Goal: Check status: Check status

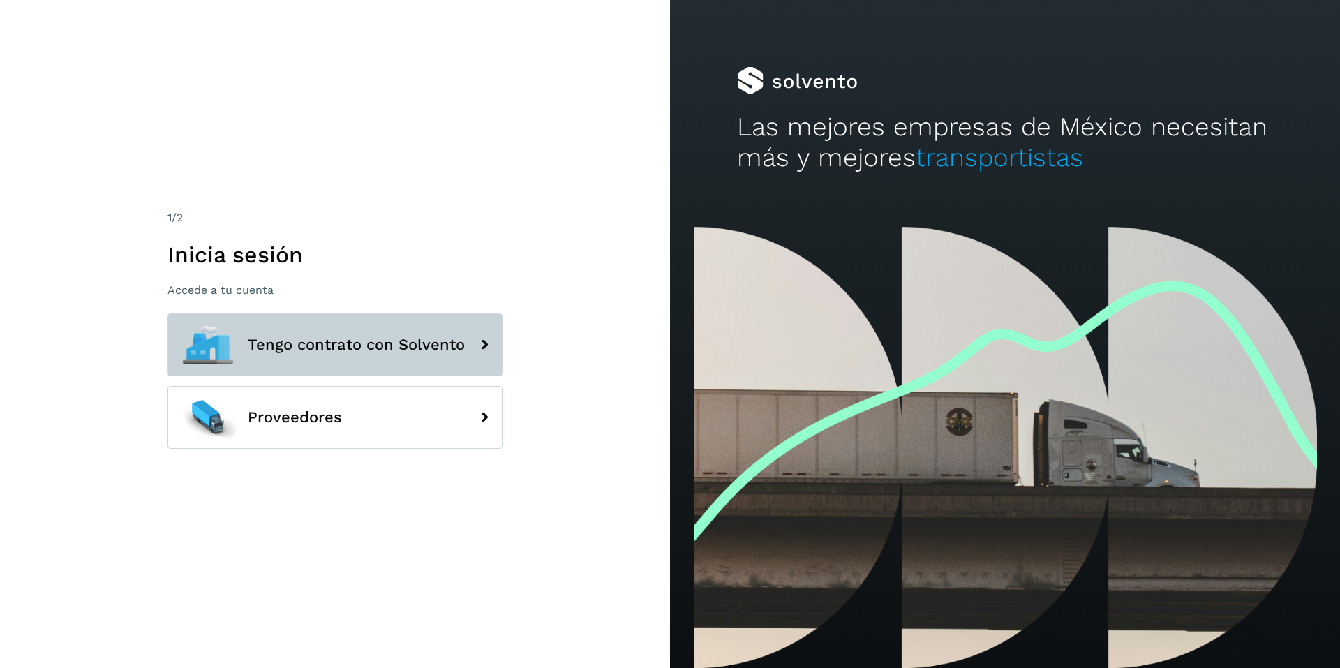
click at [401, 338] on span "Tengo contrato con Solvento" at bounding box center [356, 344] width 217 height 17
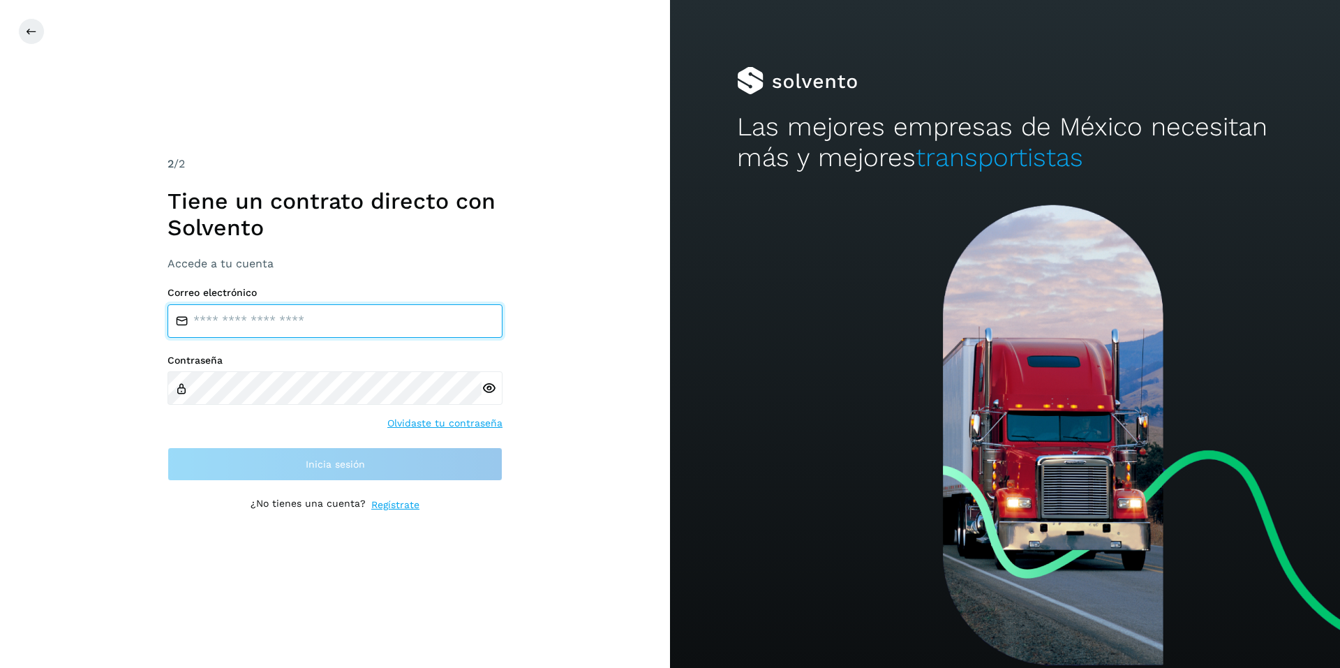
type input "**********"
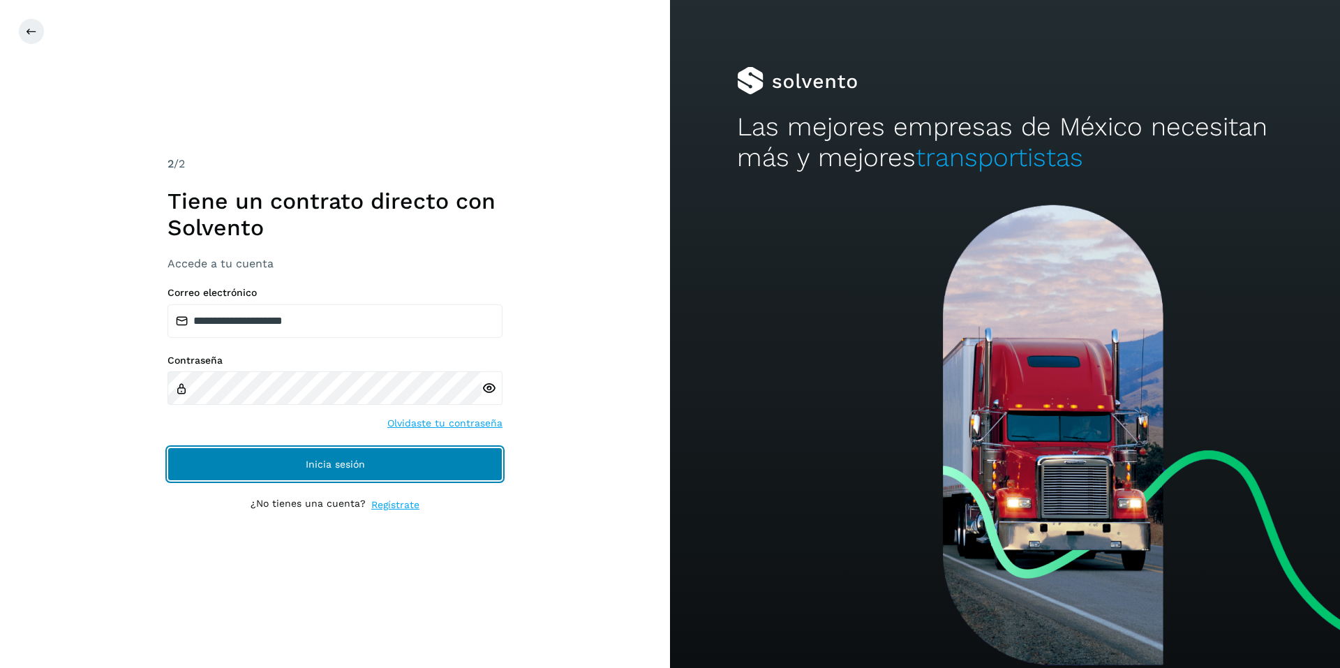
click at [337, 465] on span "Inicia sesión" at bounding box center [335, 464] width 59 height 10
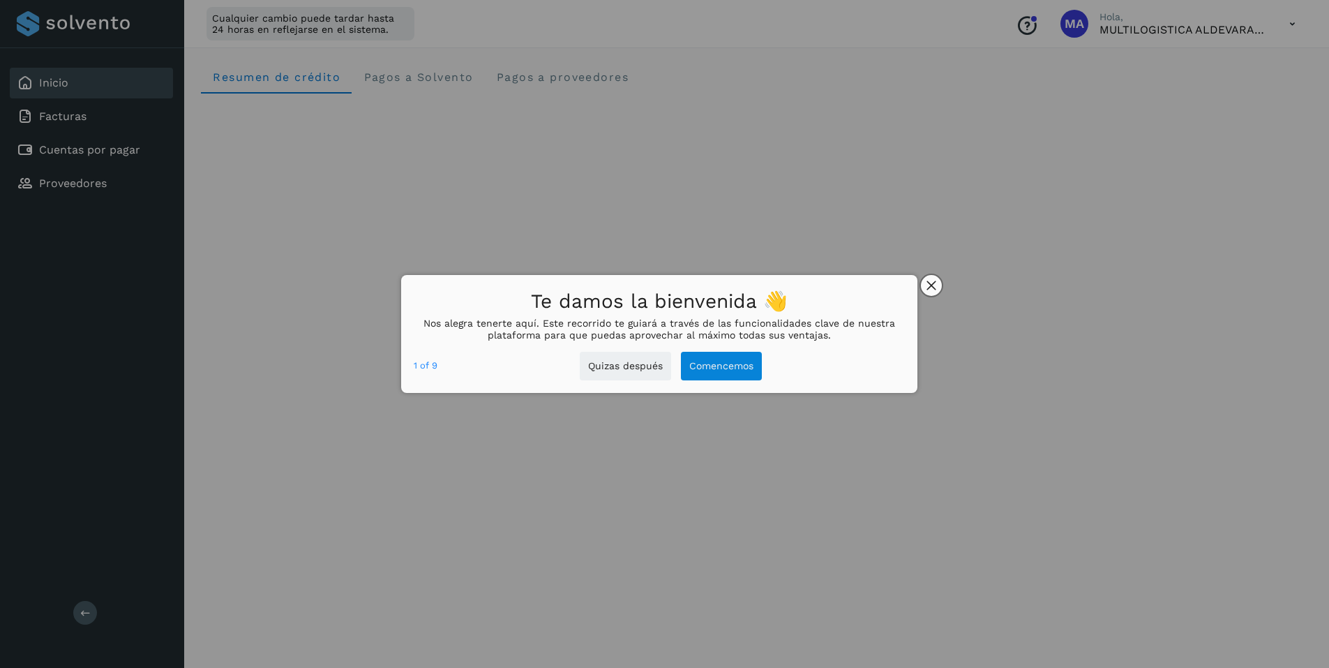
click at [931, 280] on icon "close," at bounding box center [932, 285] width 10 height 10
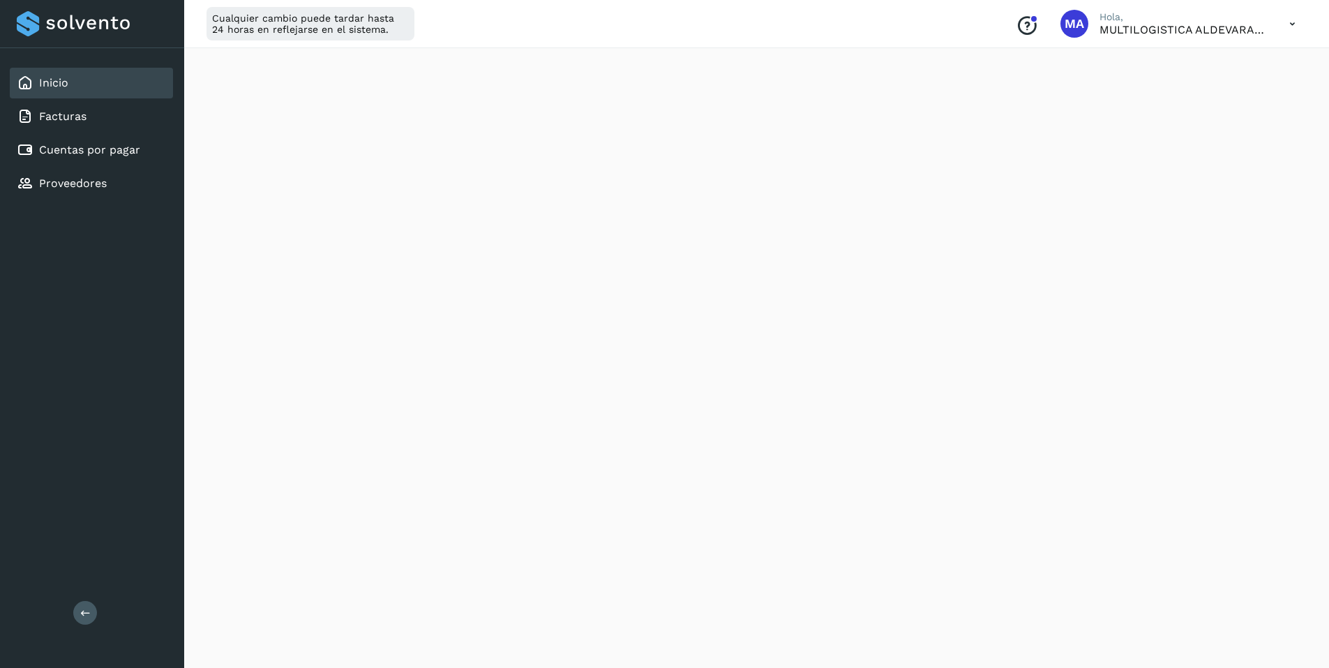
scroll to position [263, 0]
click at [103, 140] on div "Cuentas por pagar" at bounding box center [91, 150] width 163 height 31
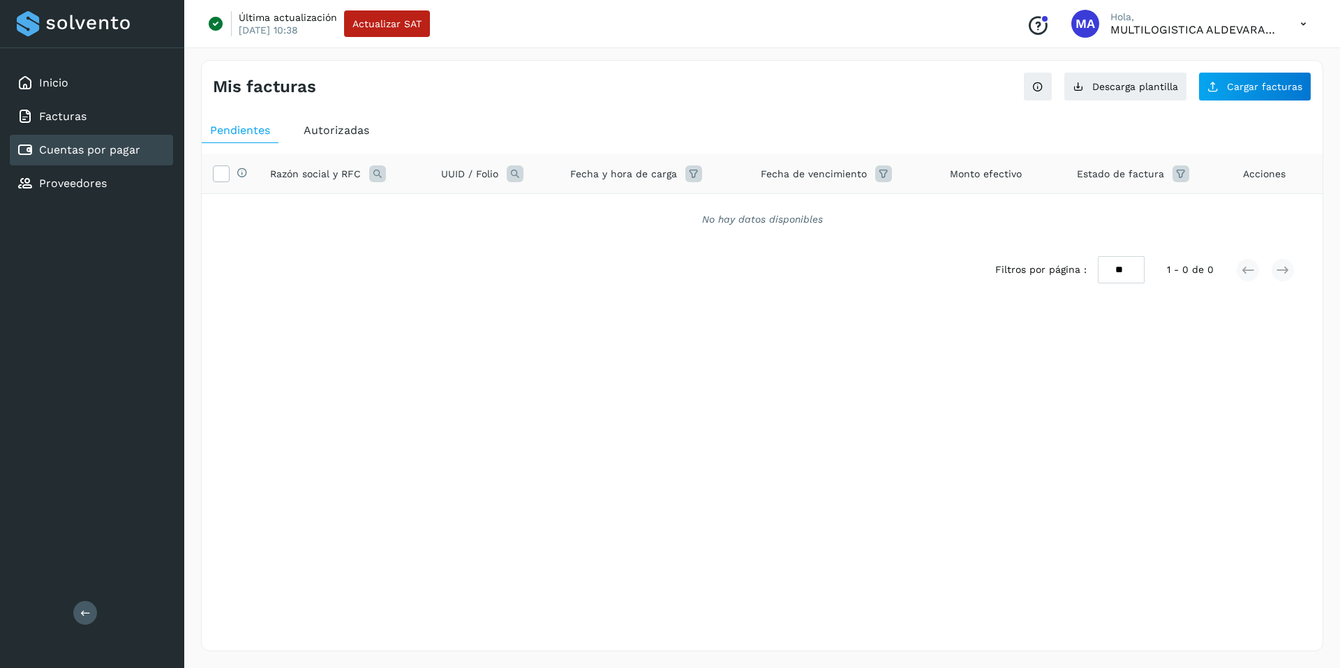
click at [357, 134] on span "Autorizadas" at bounding box center [337, 129] width 66 height 13
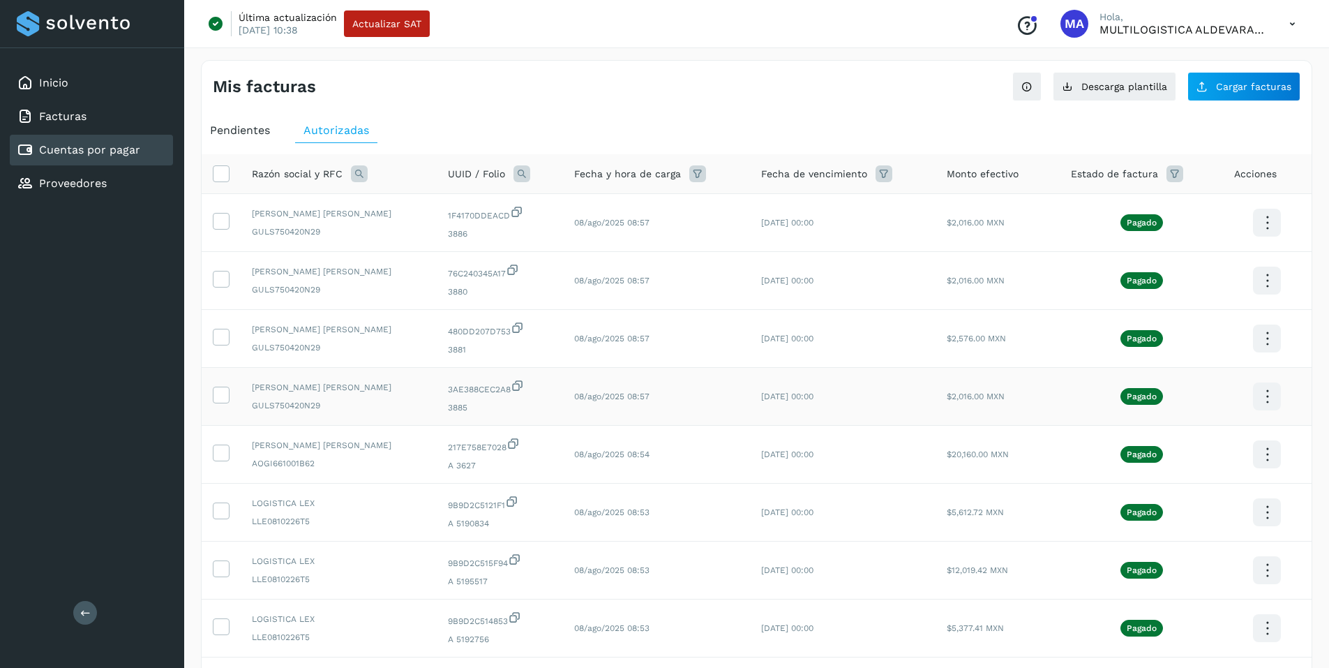
click at [1266, 239] on icon at bounding box center [1267, 223] width 33 height 33
click at [1157, 439] on button "CEP" at bounding box center [1197, 437] width 166 height 27
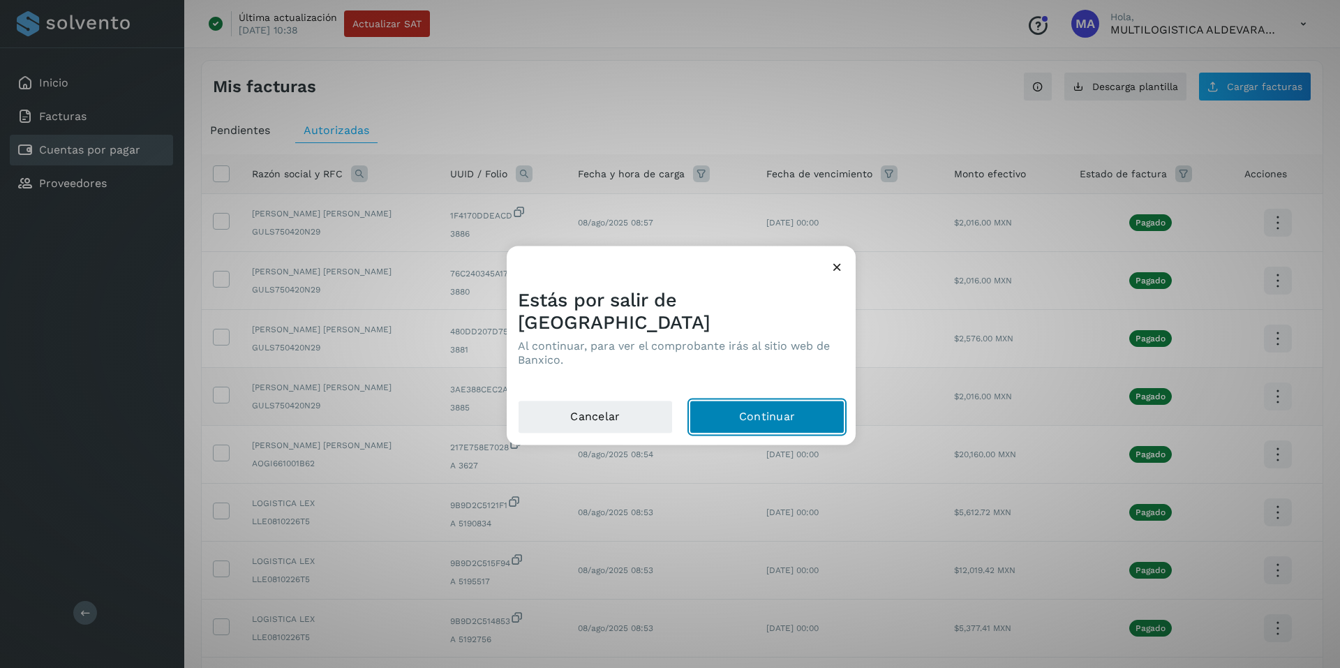
click at [761, 403] on button "Continuar" at bounding box center [766, 416] width 155 height 33
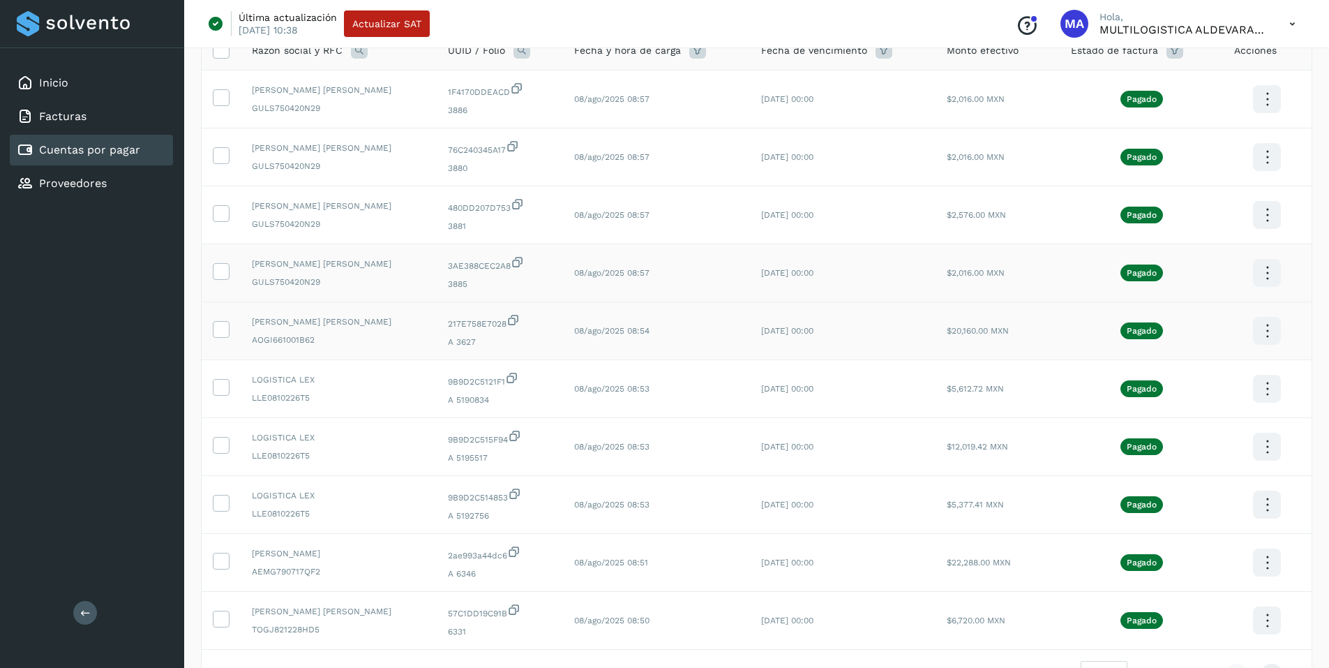
scroll to position [209, 0]
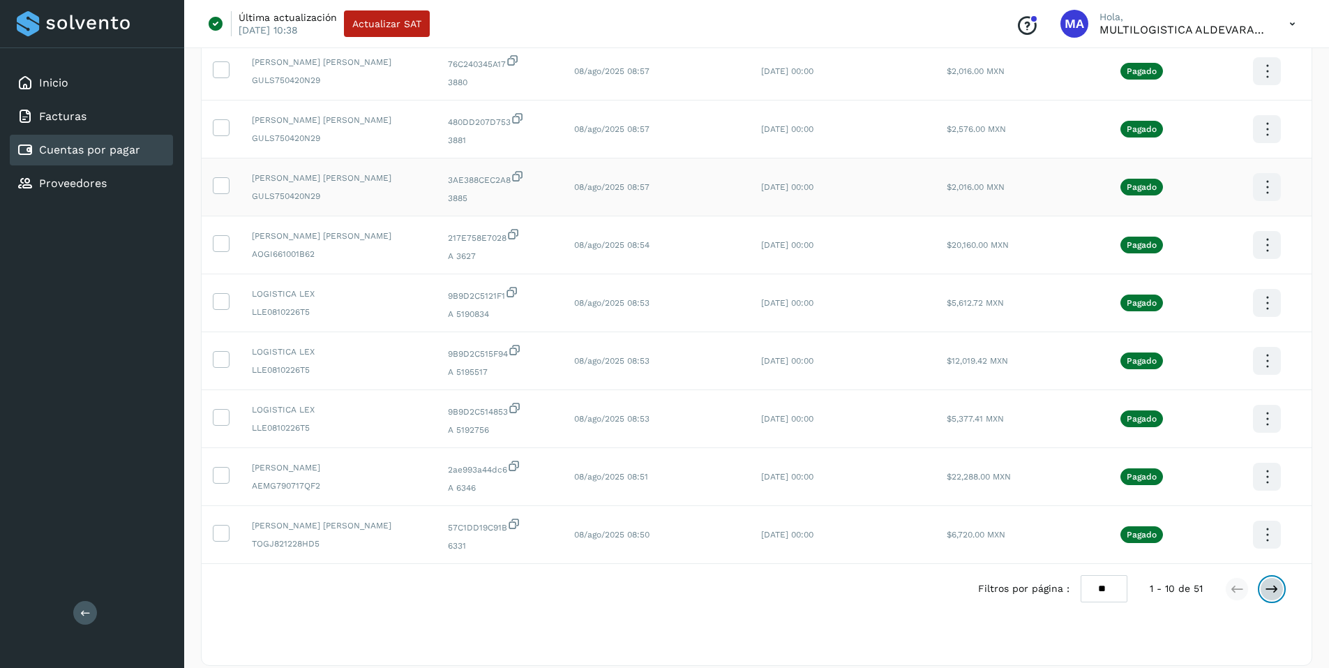
click at [1272, 587] on icon at bounding box center [1272, 589] width 14 height 14
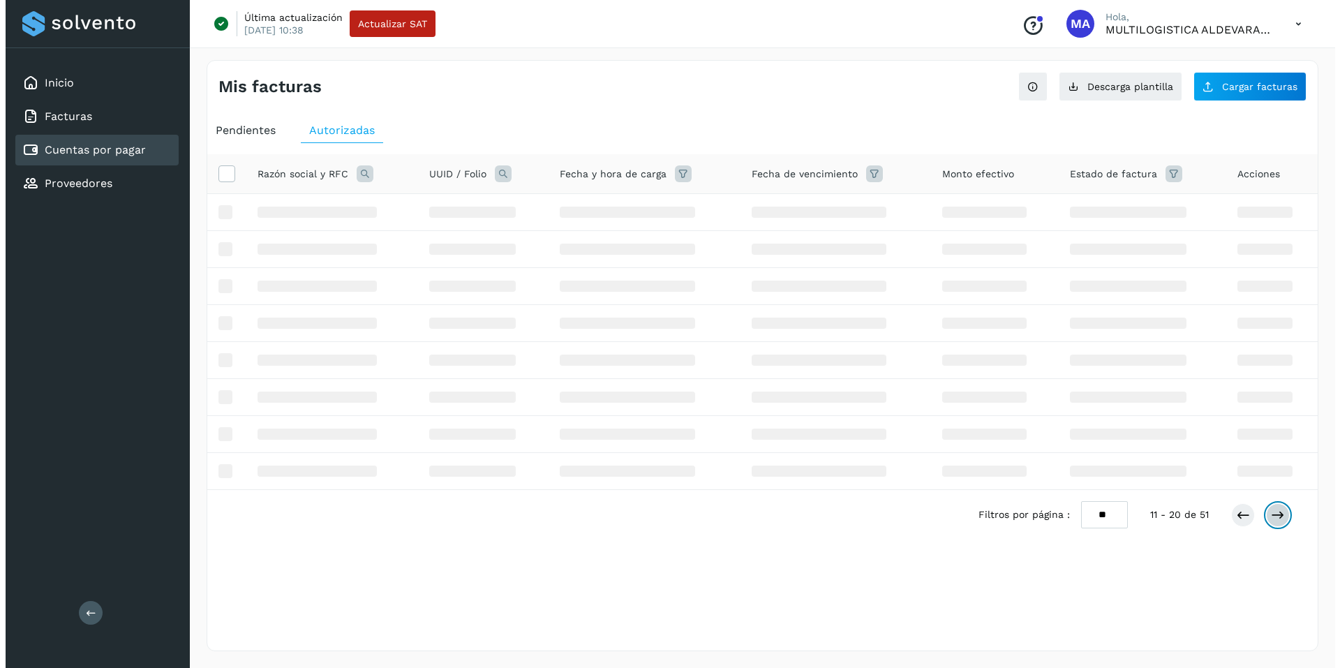
scroll to position [0, 0]
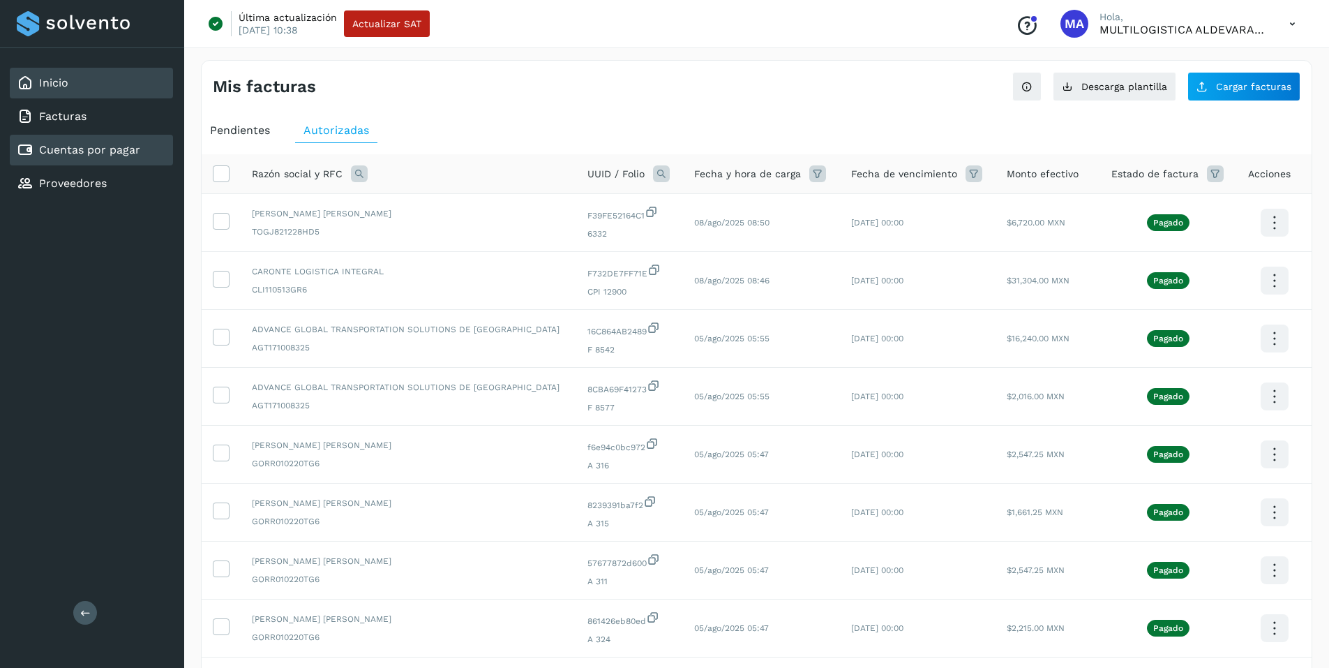
click at [56, 83] on link "Inicio" at bounding box center [53, 82] width 29 height 13
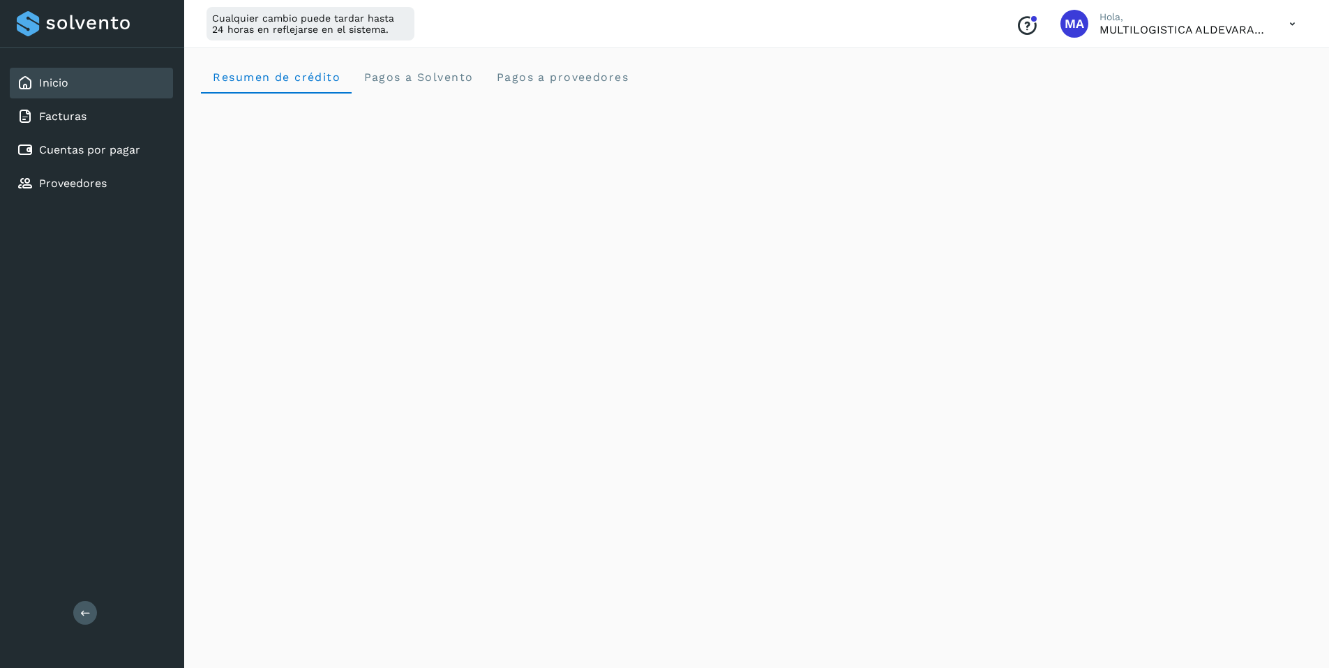
click at [1291, 23] on icon at bounding box center [1292, 24] width 29 height 29
click at [1213, 92] on div "Cerrar sesión" at bounding box center [1223, 90] width 166 height 27
